Goal: Entertainment & Leisure: Consume media (video, audio)

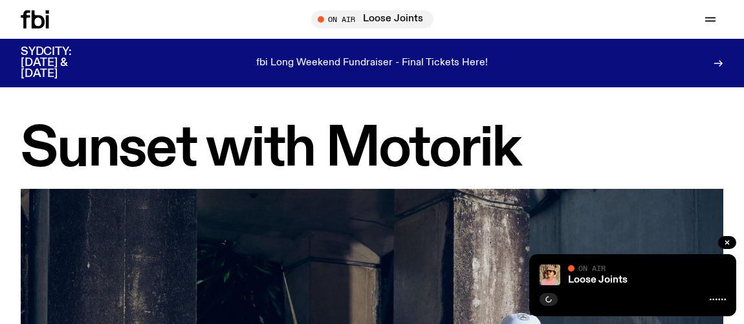
scroll to position [703, 0]
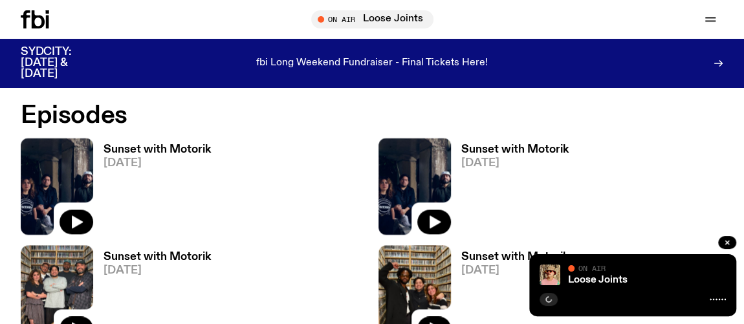
click at [360, 20] on span "Tune in live" at bounding box center [377, 19] width 102 height 10
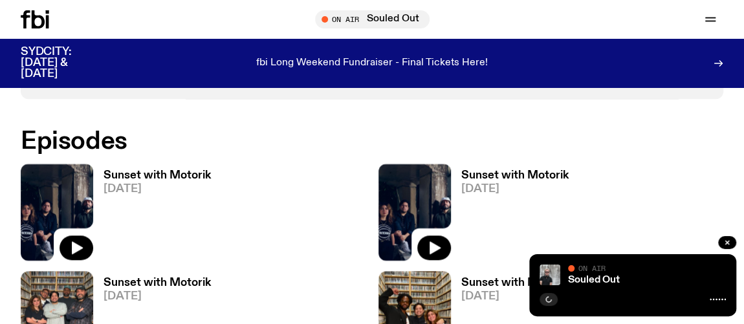
scroll to position [709, 0]
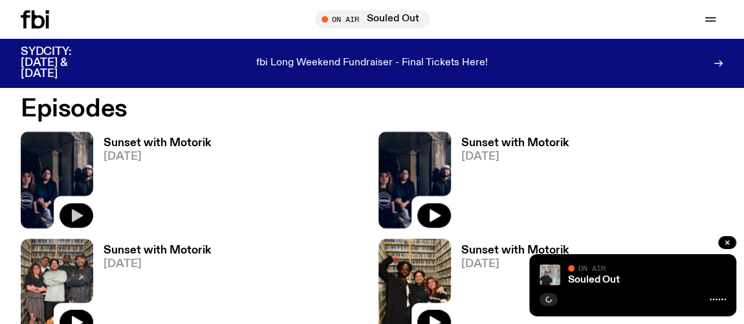
click at [79, 214] on icon "button" at bounding box center [77, 215] width 11 height 13
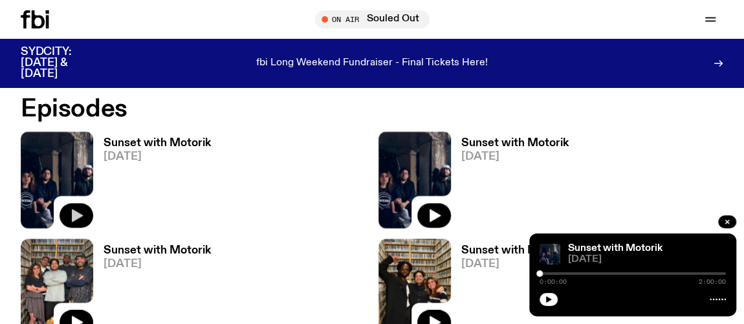
click at [630, 274] on div at bounding box center [633, 273] width 186 height 3
click at [546, 297] on icon "button" at bounding box center [549, 299] width 6 height 6
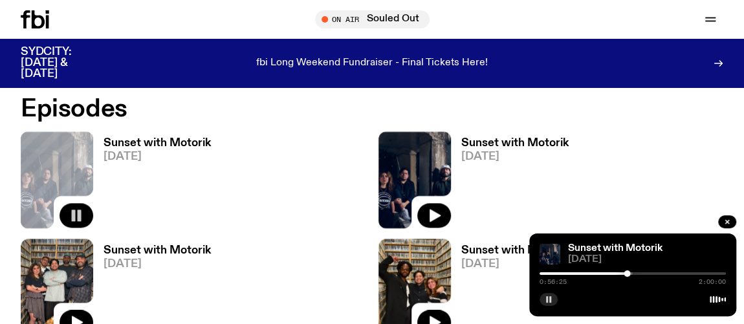
click at [627, 272] on div at bounding box center [627, 274] width 6 height 6
click at [625, 274] on div at bounding box center [625, 274] width 6 height 6
click at [620, 273] on div at bounding box center [531, 273] width 186 height 3
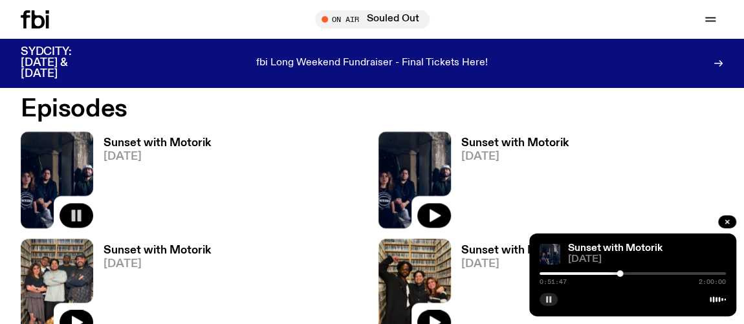
click at [625, 274] on div at bounding box center [633, 273] width 186 height 3
click at [619, 274] on div at bounding box center [532, 273] width 186 height 3
